Goal: Task Accomplishment & Management: Complete application form

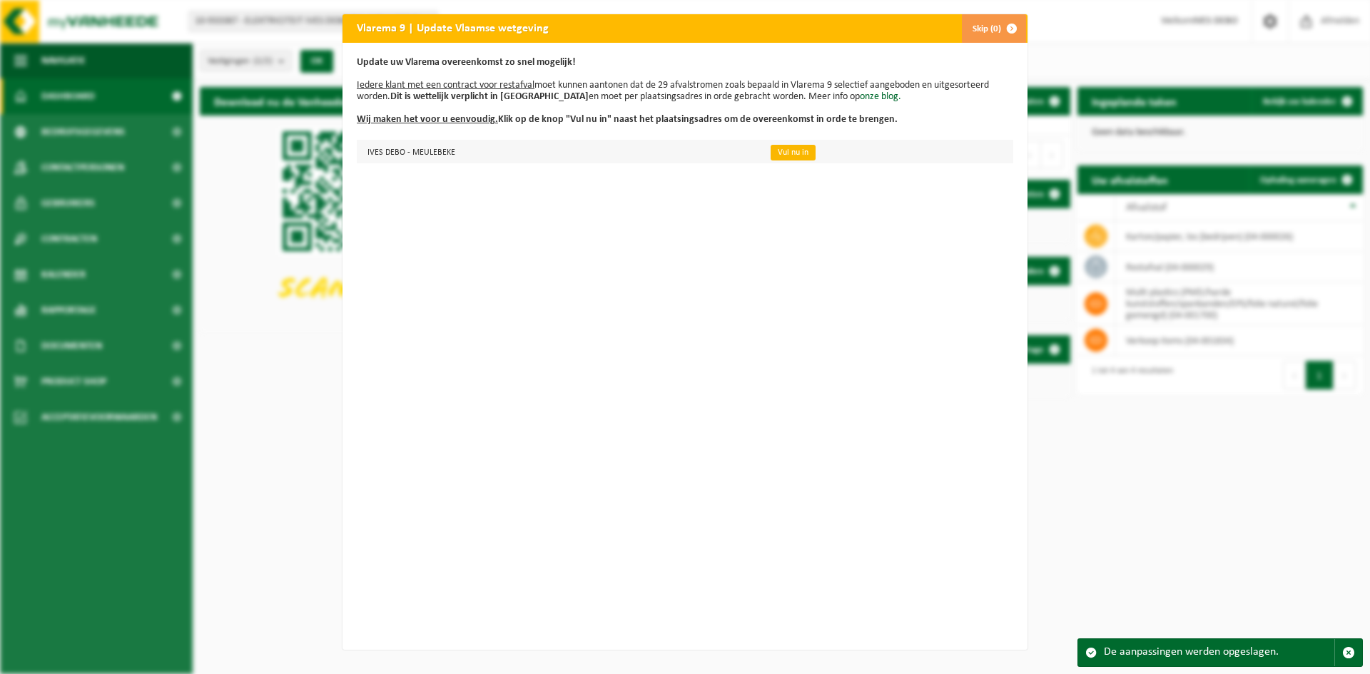
click at [786, 152] on link "Vul nu in" at bounding box center [793, 153] width 45 height 16
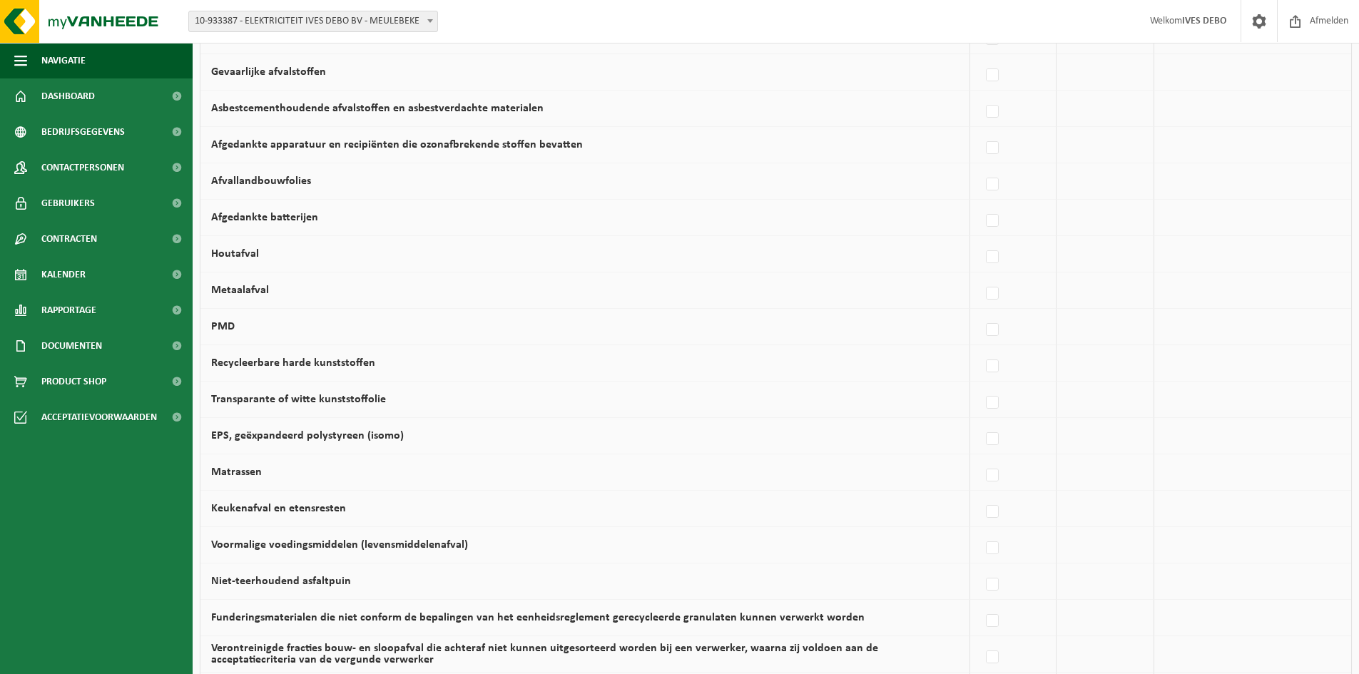
scroll to position [571, 0]
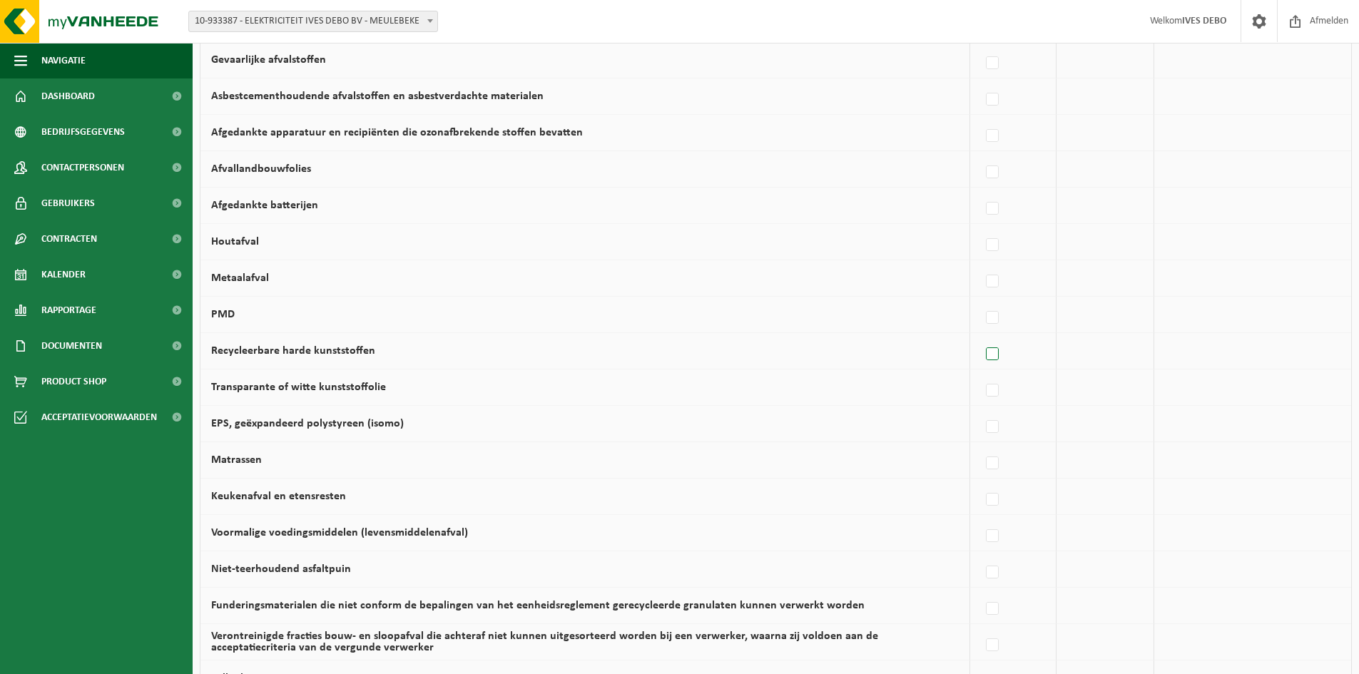
click at [993, 355] on label at bounding box center [993, 354] width 20 height 21
click at [981, 337] on input "Recycleerbare harde kunststoffen" at bounding box center [980, 336] width 1 height 1
checkbox input "true"
click at [994, 391] on label at bounding box center [990, 390] width 20 height 21
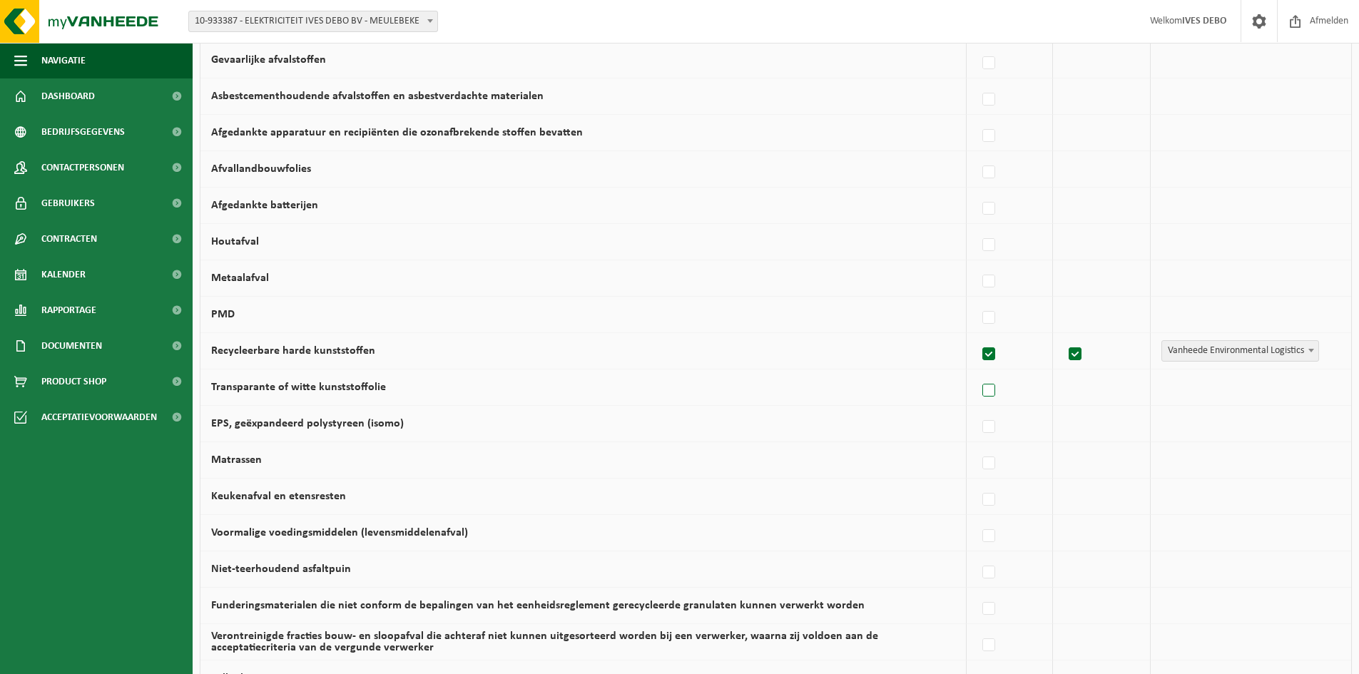
click at [978, 373] on input "Transparante of witte kunststoffolie" at bounding box center [977, 373] width 1 height 1
checkbox input "true"
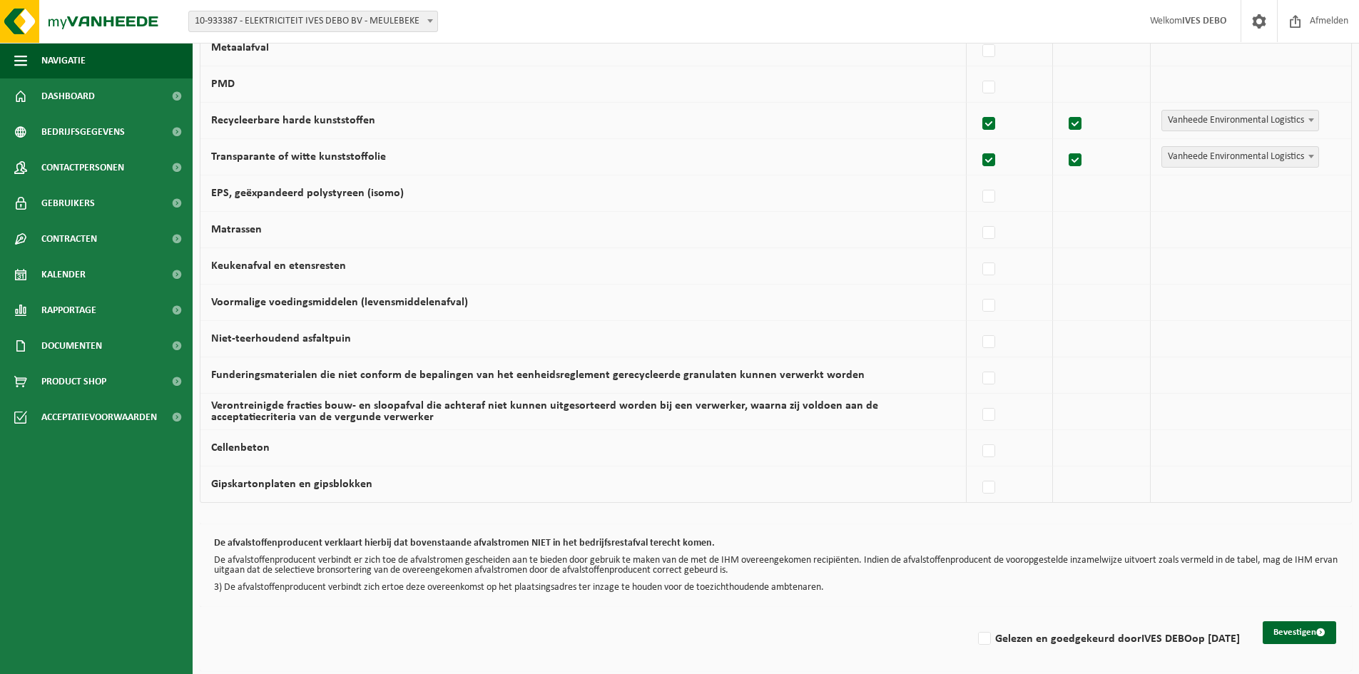
scroll to position [806, 0]
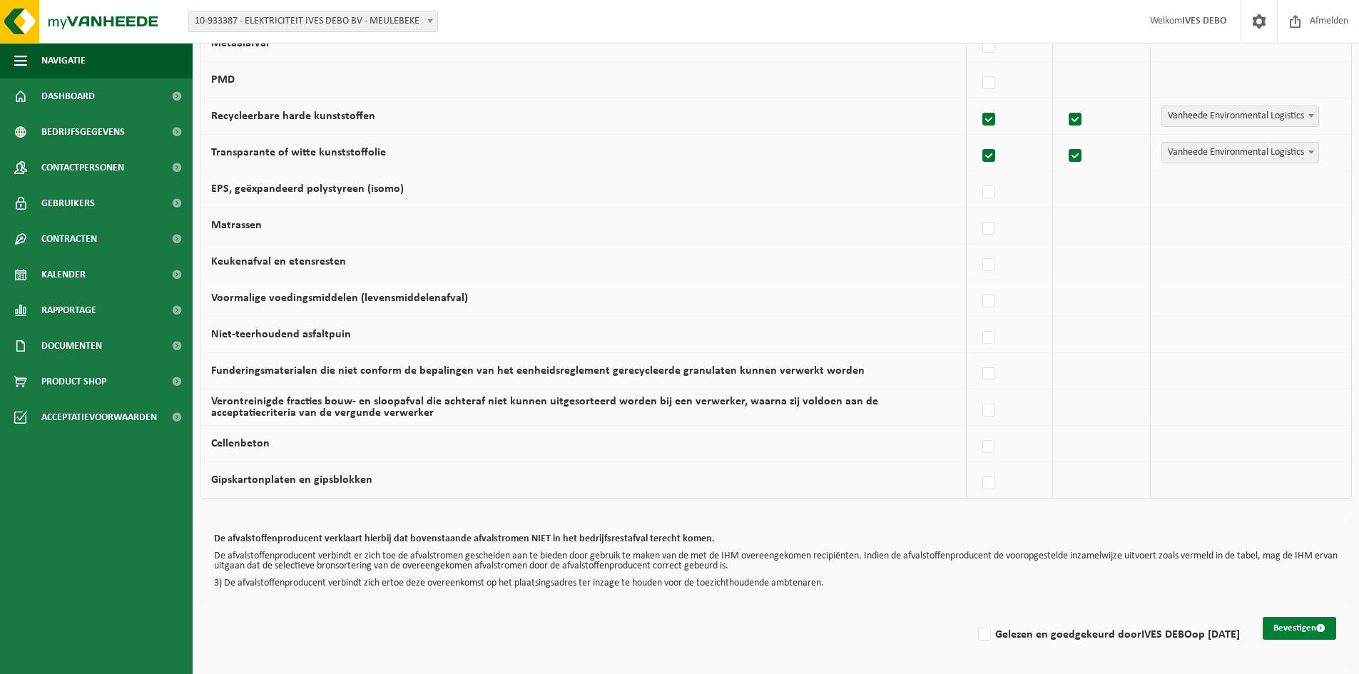
click at [1299, 627] on button "Bevestigen" at bounding box center [1300, 628] width 74 height 23
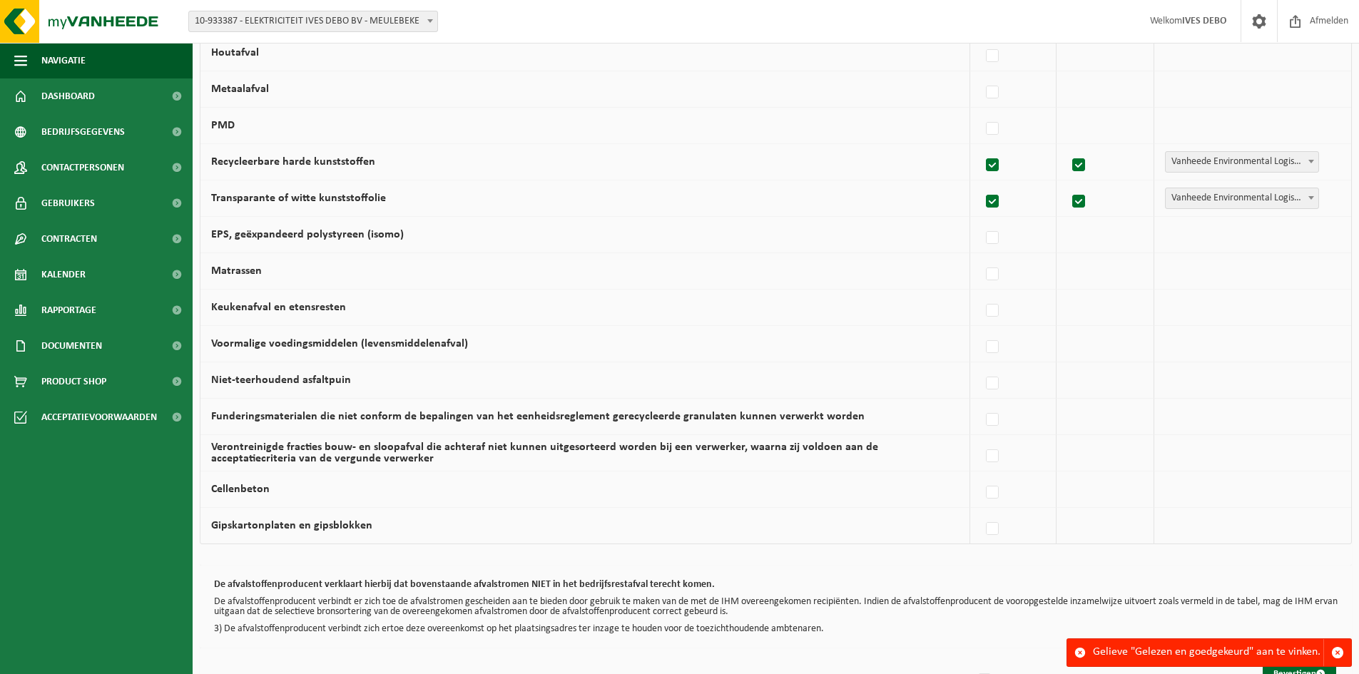
scroll to position [806, 0]
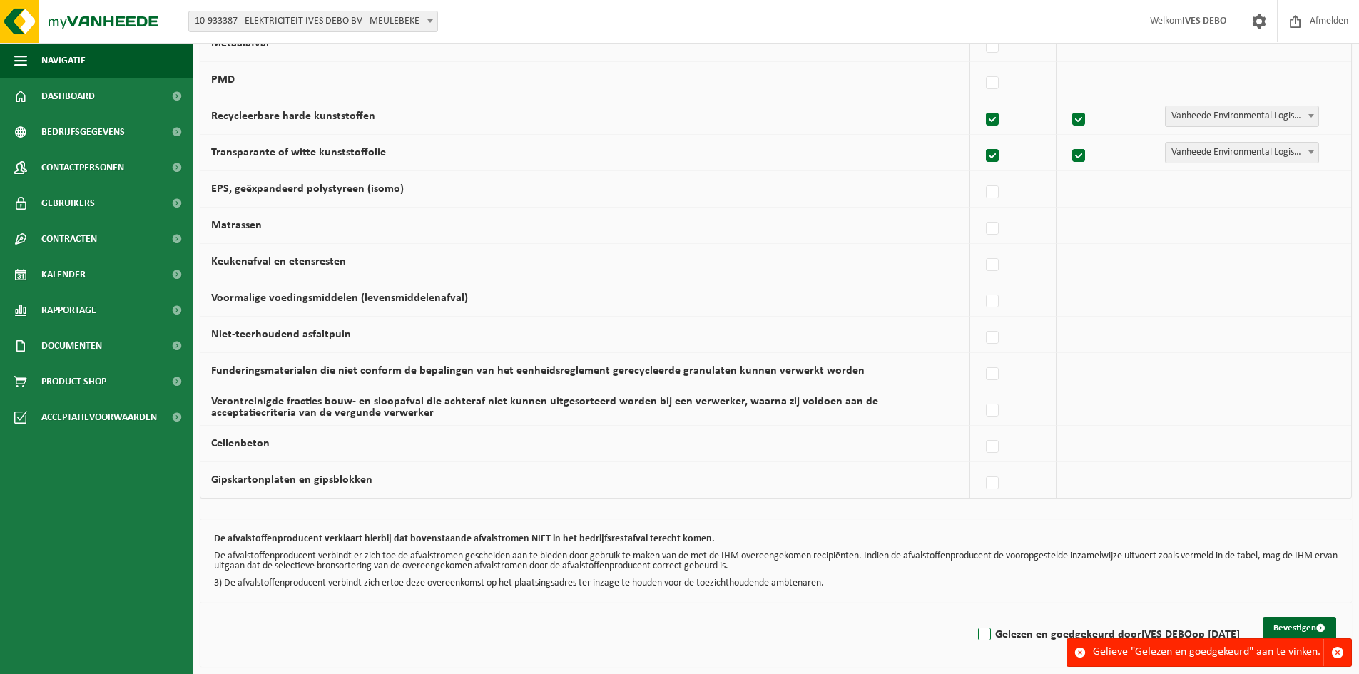
click at [975, 634] on label "Gelezen en goedgekeurd door IVES DEBO op 01/10/25" at bounding box center [1107, 634] width 265 height 21
click at [973, 617] on input "Gelezen en goedgekeurd door IVES DEBO op 01/10/25" at bounding box center [973, 617] width 1 height 1
checkbox input "true"
click at [1294, 628] on button "Bevestigen" at bounding box center [1300, 628] width 74 height 23
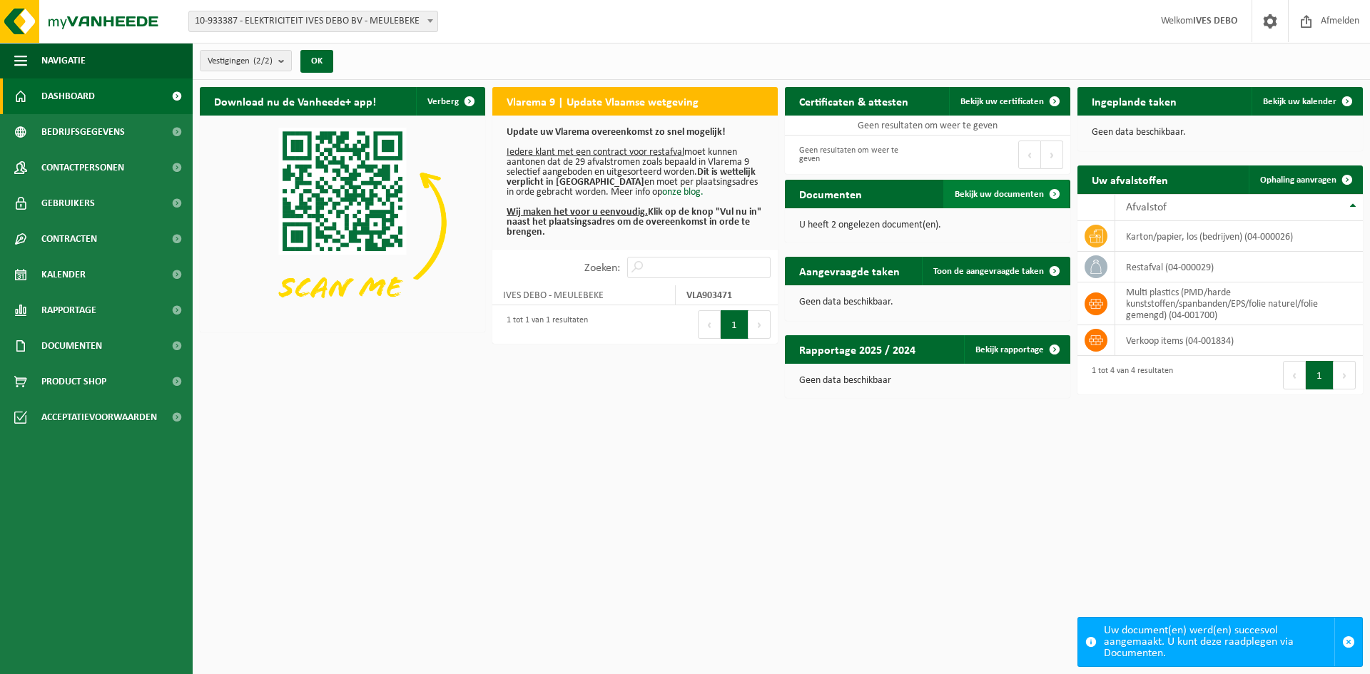
click at [989, 191] on span "Bekijk uw documenten" at bounding box center [999, 194] width 89 height 9
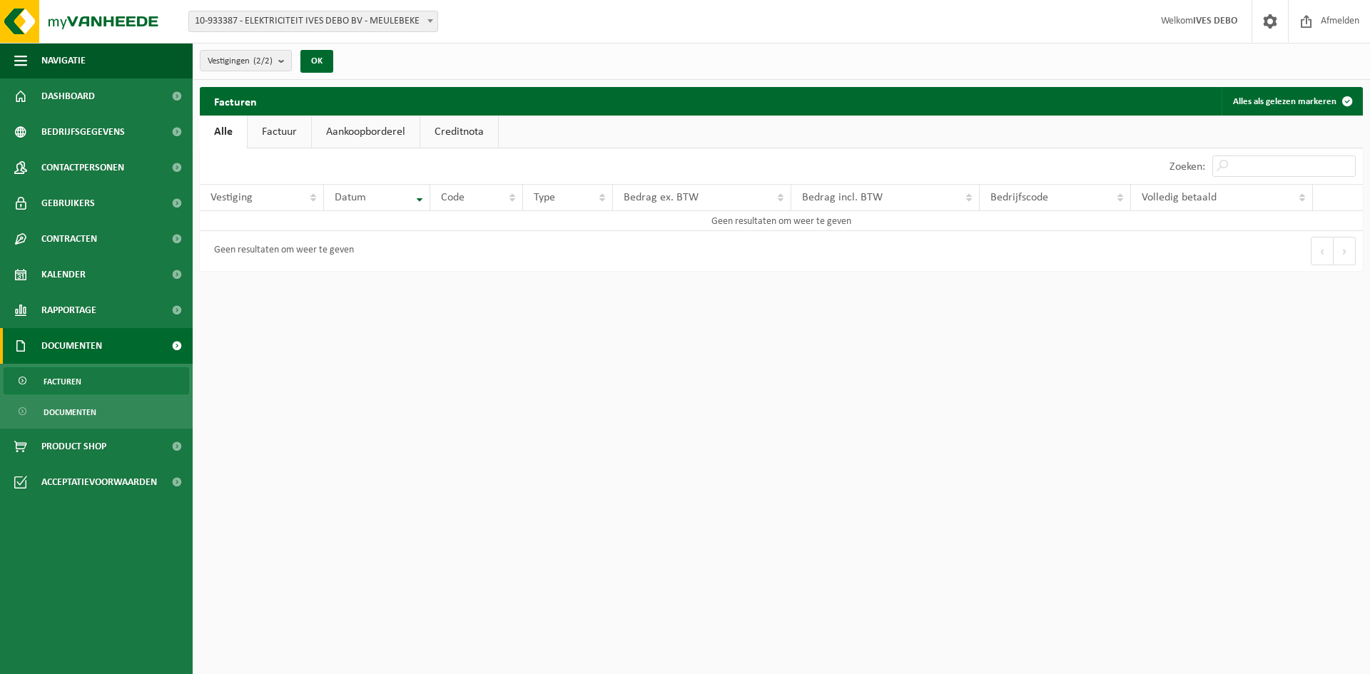
click at [288, 133] on link "Factuur" at bounding box center [280, 132] width 64 height 33
click at [353, 130] on link "Aankoopborderel" at bounding box center [367, 132] width 108 height 33
click at [444, 128] on link "Creditnota" at bounding box center [466, 132] width 78 height 33
click at [222, 134] on link "Alle" at bounding box center [223, 132] width 46 height 33
click at [288, 134] on link "Factuur" at bounding box center [280, 132] width 64 height 33
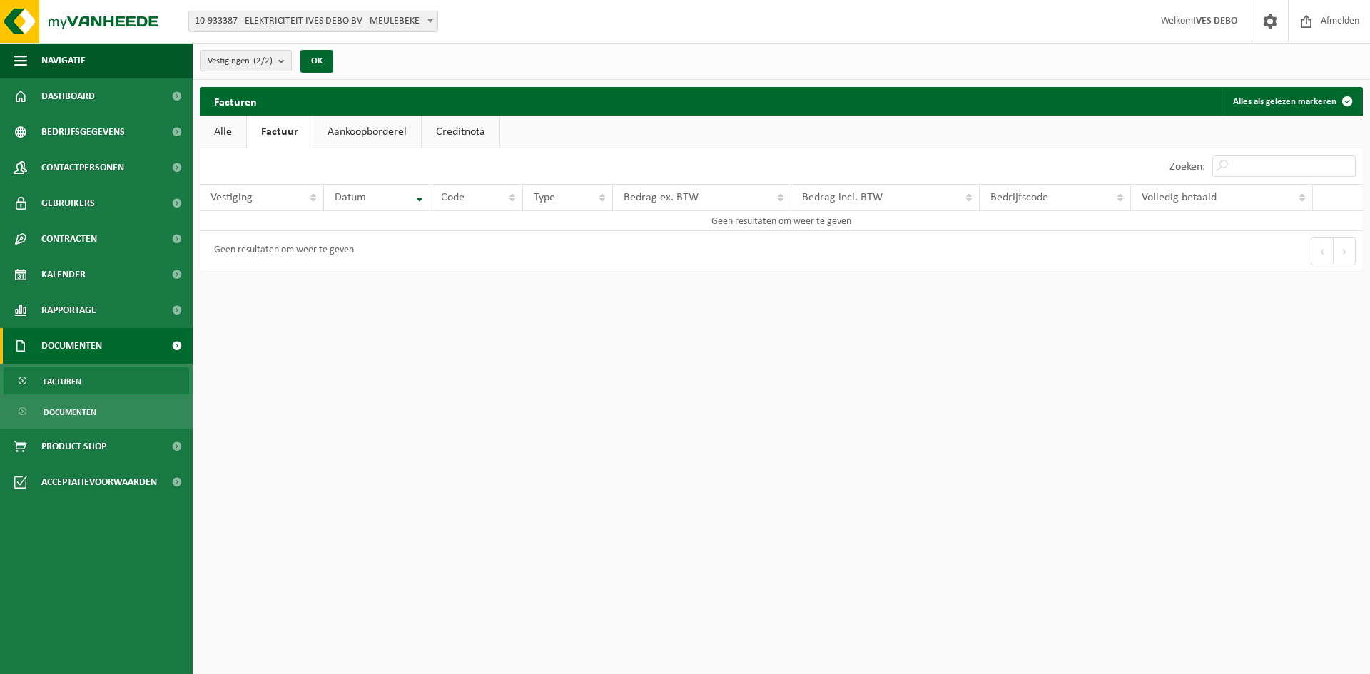
click at [313, 134] on link "Aankoopborderel" at bounding box center [367, 132] width 108 height 33
click at [448, 128] on link "Creditnota" at bounding box center [466, 132] width 78 height 33
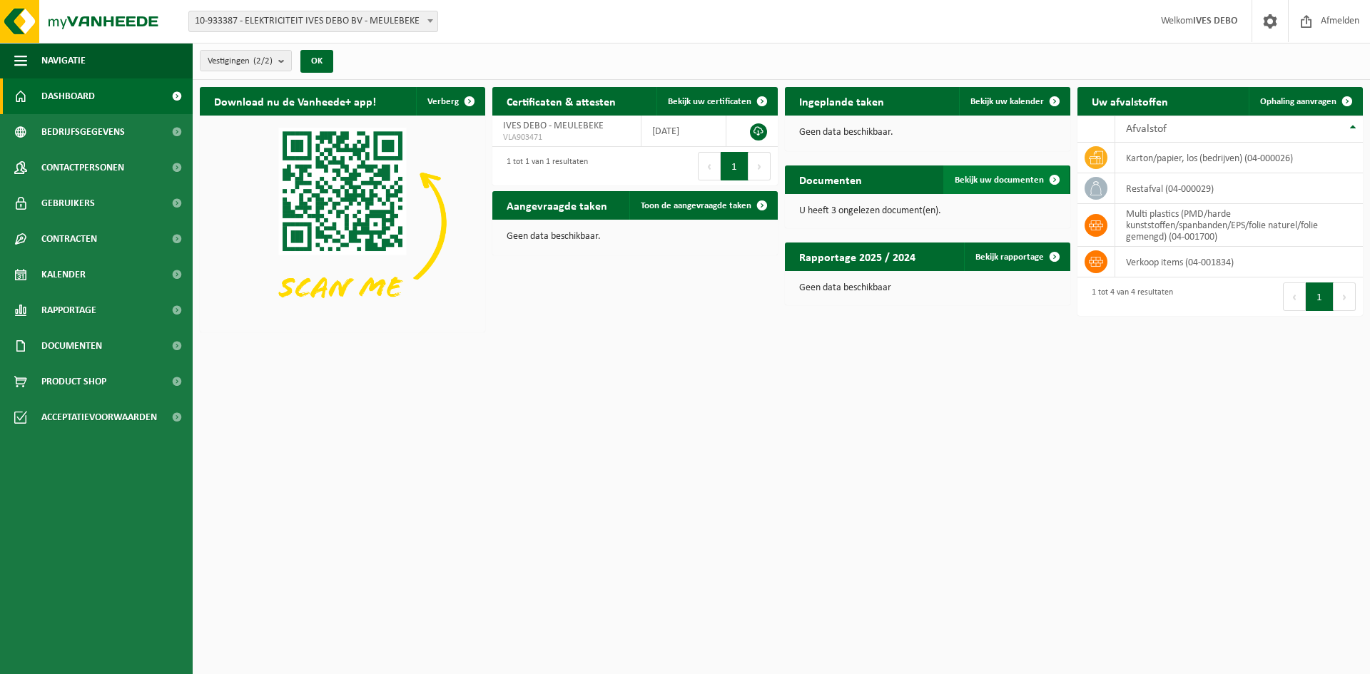
click at [1054, 180] on span at bounding box center [1054, 180] width 29 height 29
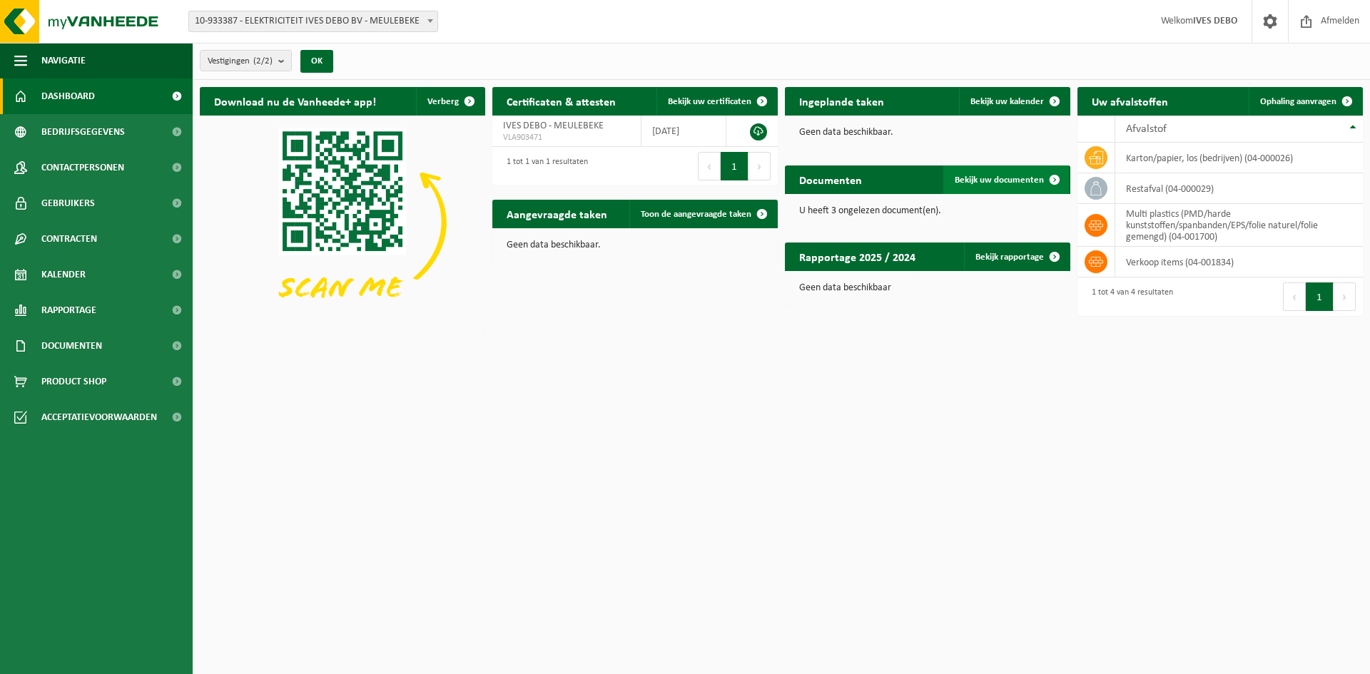
click at [1023, 173] on link "Bekijk uw documenten" at bounding box center [1006, 180] width 126 height 29
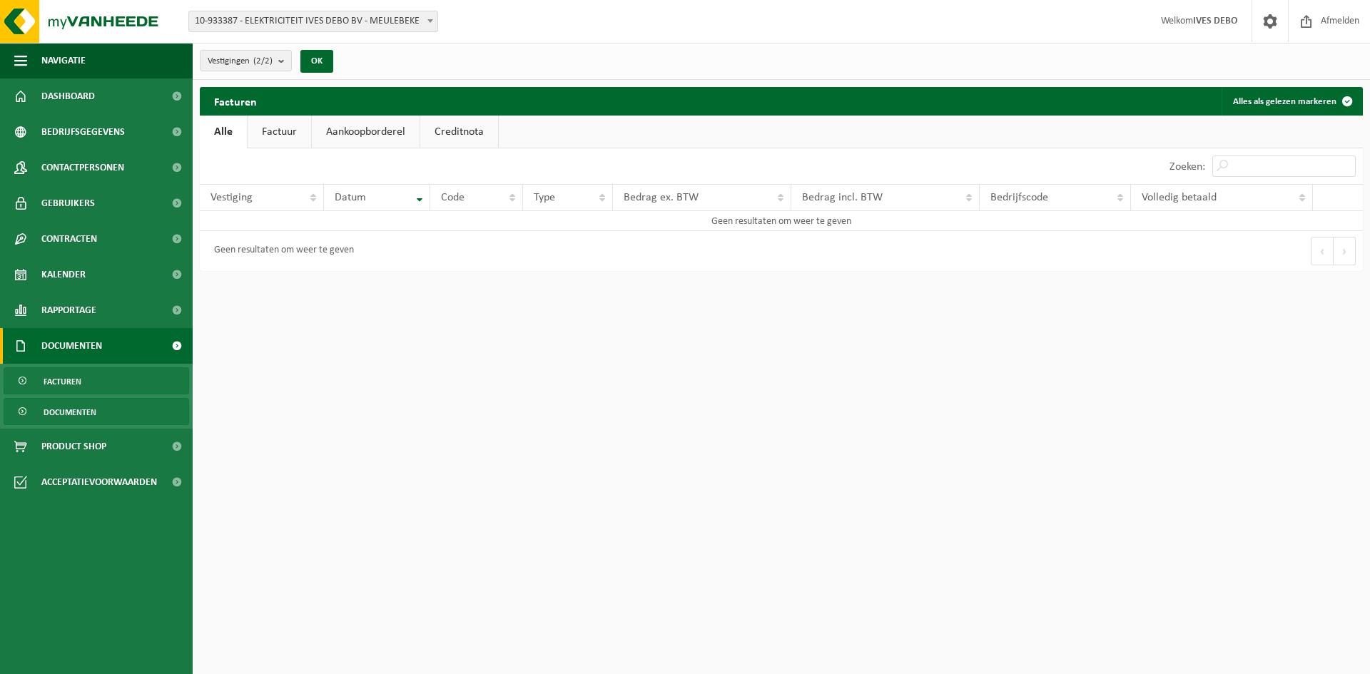
click at [81, 412] on span "Documenten" at bounding box center [70, 412] width 53 height 27
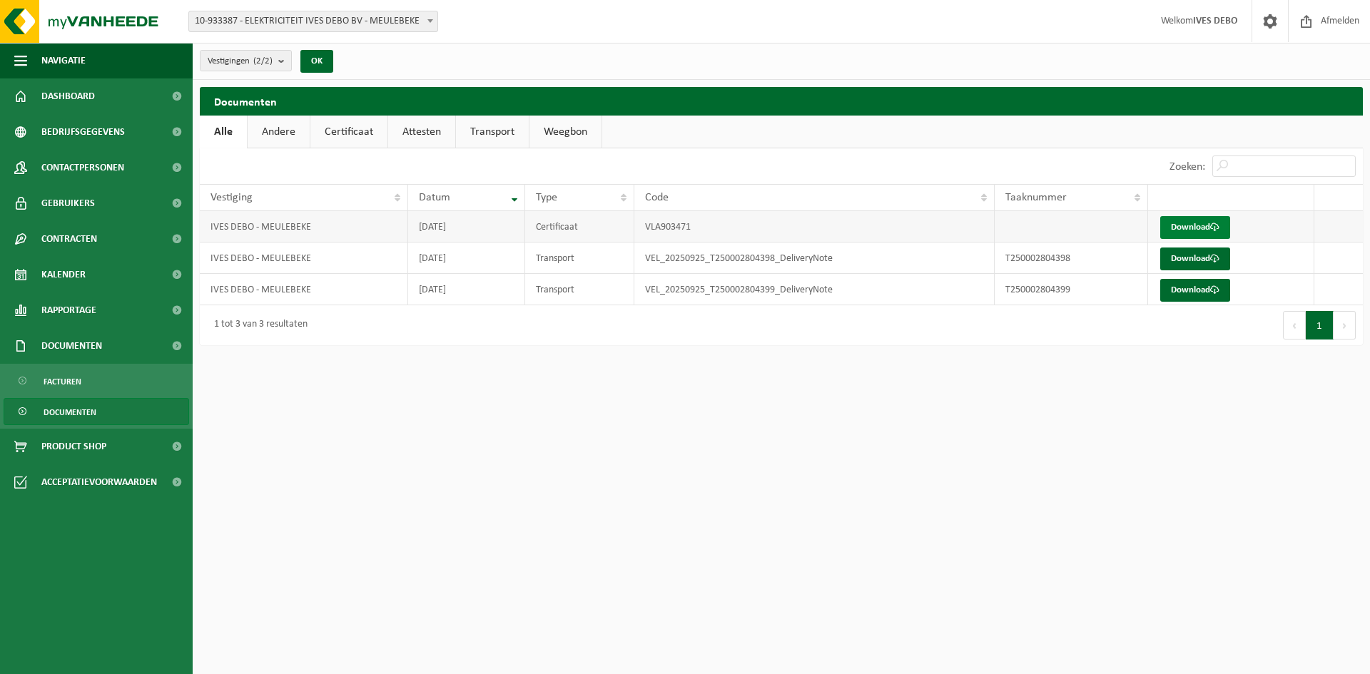
click at [1202, 221] on link "Download" at bounding box center [1195, 227] width 70 height 23
click at [1200, 255] on link "Download" at bounding box center [1195, 259] width 70 height 23
click at [1203, 290] on link "Download" at bounding box center [1195, 290] width 70 height 23
click at [1325, 20] on span "Afmelden" at bounding box center [1340, 21] width 46 height 42
